Goal: Task Accomplishment & Management: Use online tool/utility

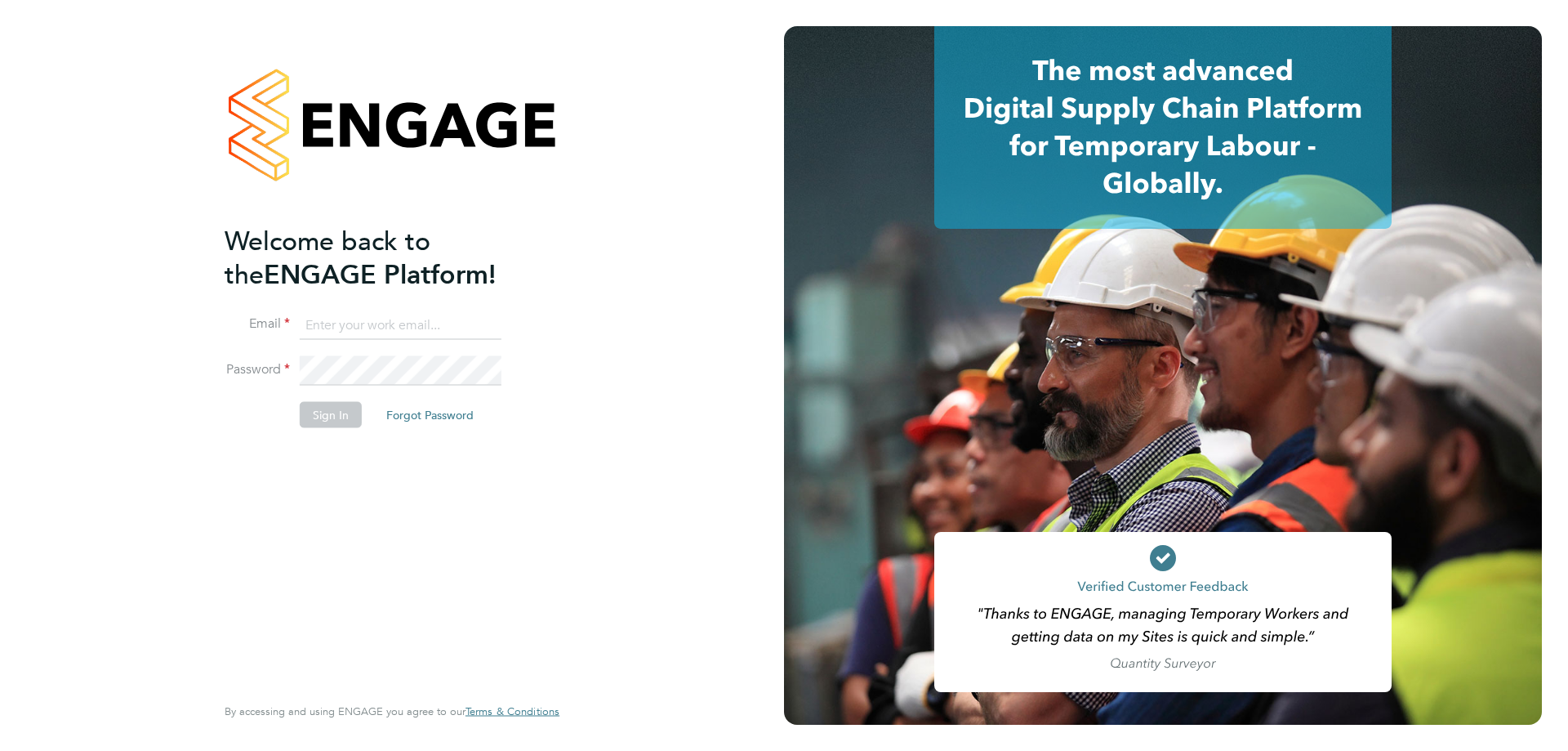
type input "george.w@platinum-hospitality.co.uk"
click at [325, 425] on button "Sign In" at bounding box center [331, 415] width 62 height 26
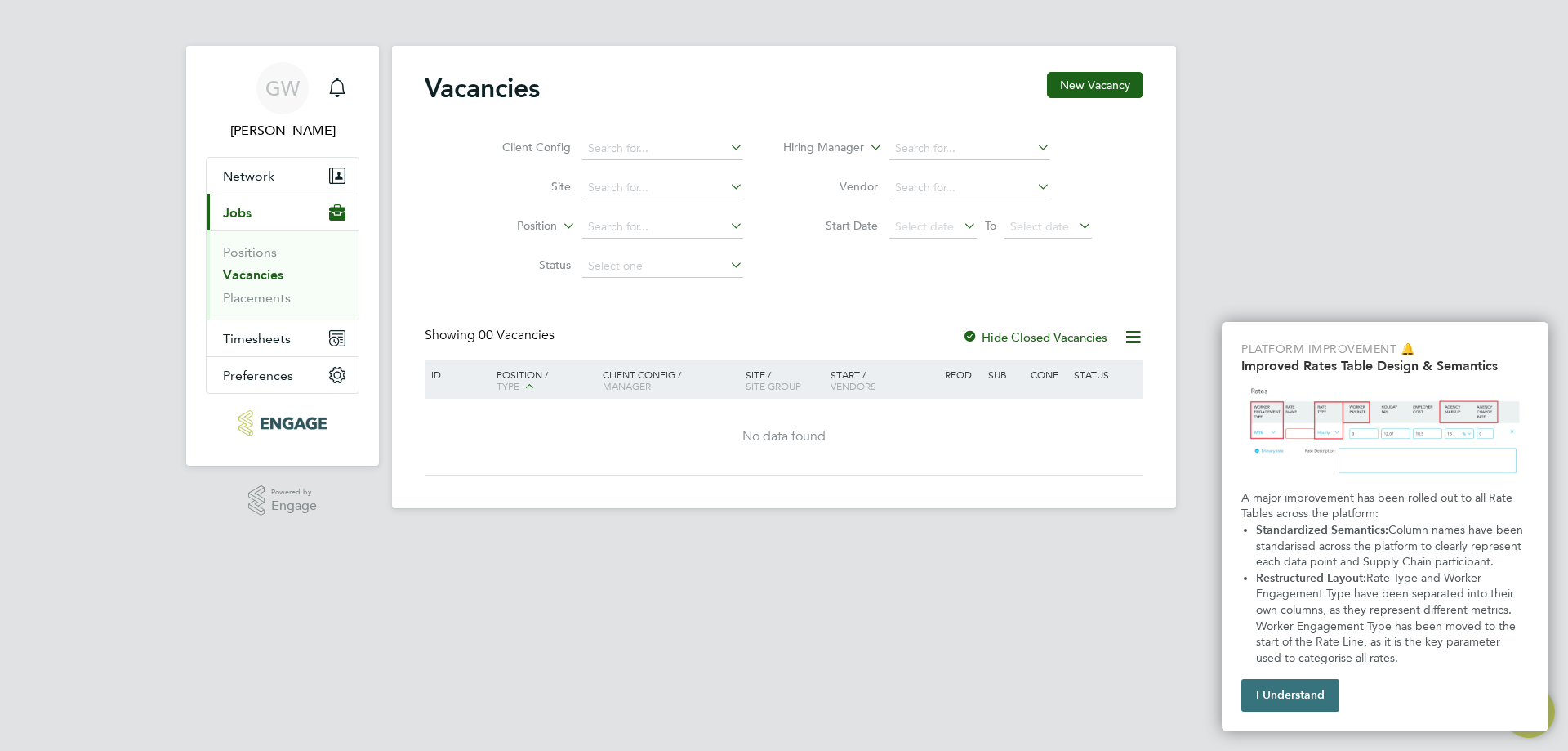
click at [1312, 706] on button "I Understand" at bounding box center [1291, 695] width 98 height 33
